Goal: Information Seeking & Learning: Find specific fact

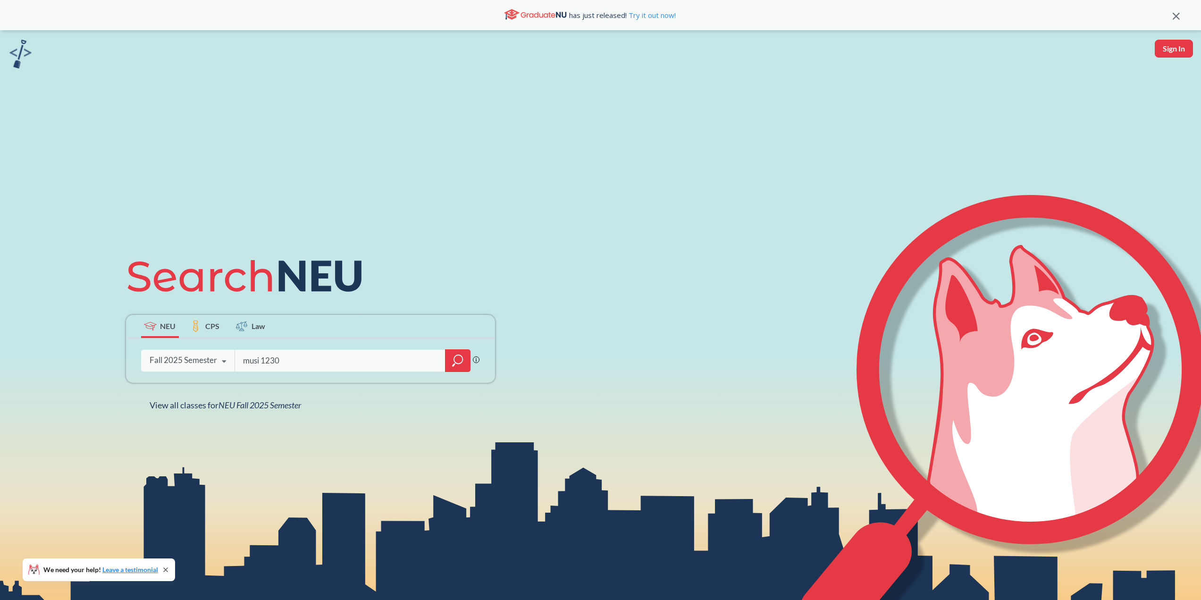
type input "musi 1230"
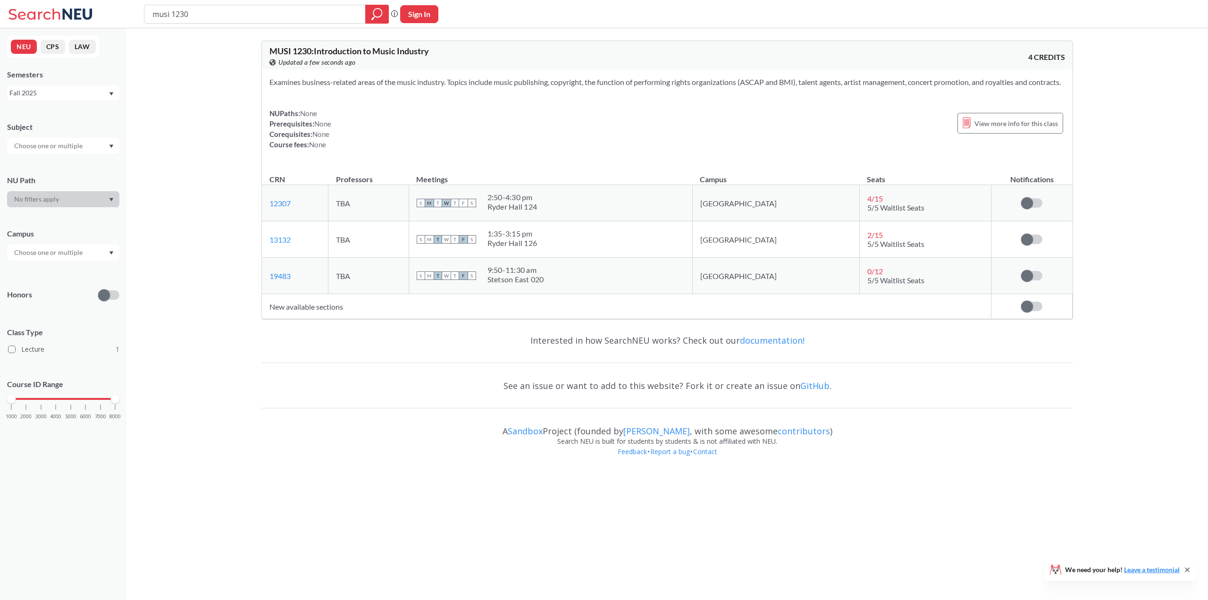
drag, startPoint x: 590, startPoint y: 251, endPoint x: 526, endPoint y: 244, distance: 64.1
click at [526, 244] on div "S M T W T F S 1:35 - 3:15 pm Ryder Hall 126" at bounding box center [551, 239] width 268 height 21
click at [592, 246] on div "S M T W T F S 1:35 - 3:15 pm Ryder Hall 126" at bounding box center [551, 239] width 268 height 21
click at [602, 277] on div "S M T W T F S 9:50 - 11:[GEOGRAPHIC_DATA] 020" at bounding box center [551, 275] width 268 height 21
click at [467, 435] on div "A Sandbox Project (founded by [PERSON_NAME] , with some awesome contributors )" at bounding box center [667, 426] width 812 height 19
